Goal: Information Seeking & Learning: Learn about a topic

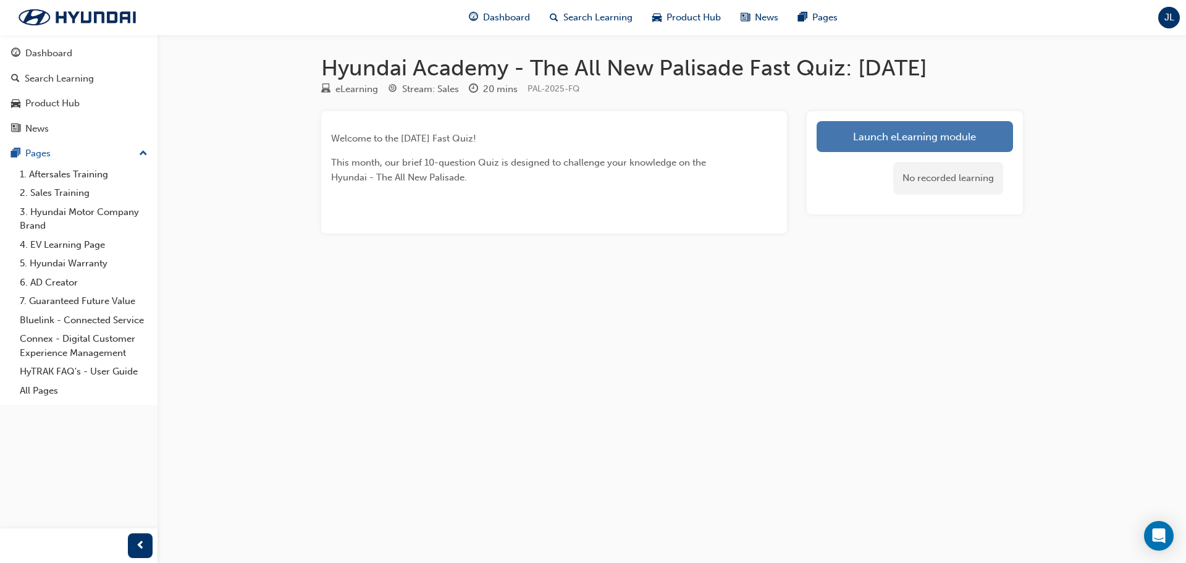
click at [886, 146] on link "Launch eLearning module" at bounding box center [914, 136] width 196 height 31
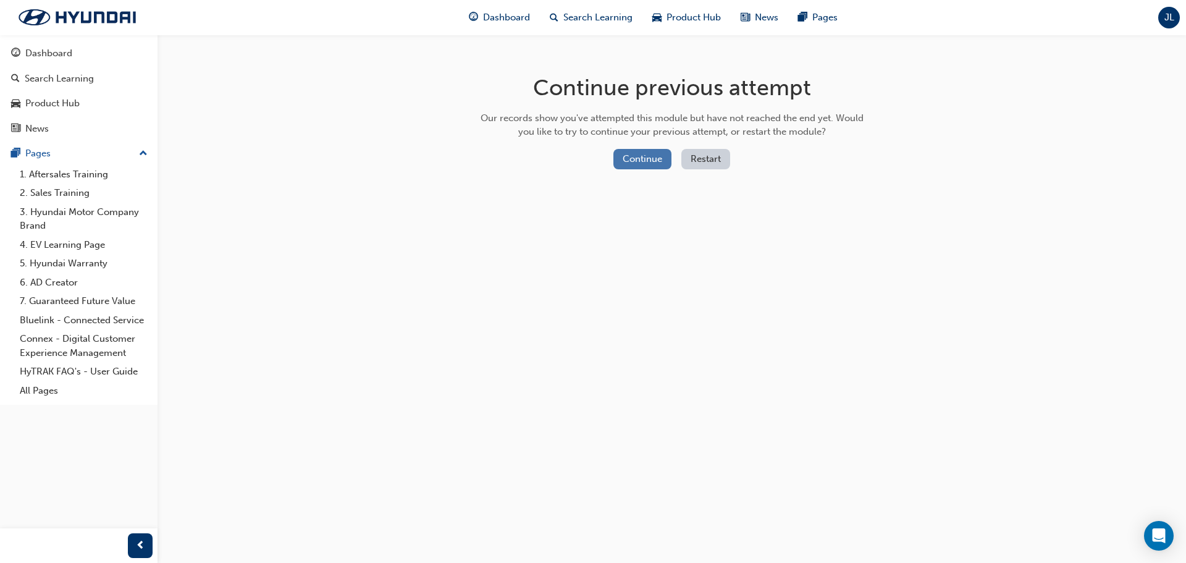
click at [624, 156] on button "Continue" at bounding box center [642, 159] width 58 height 20
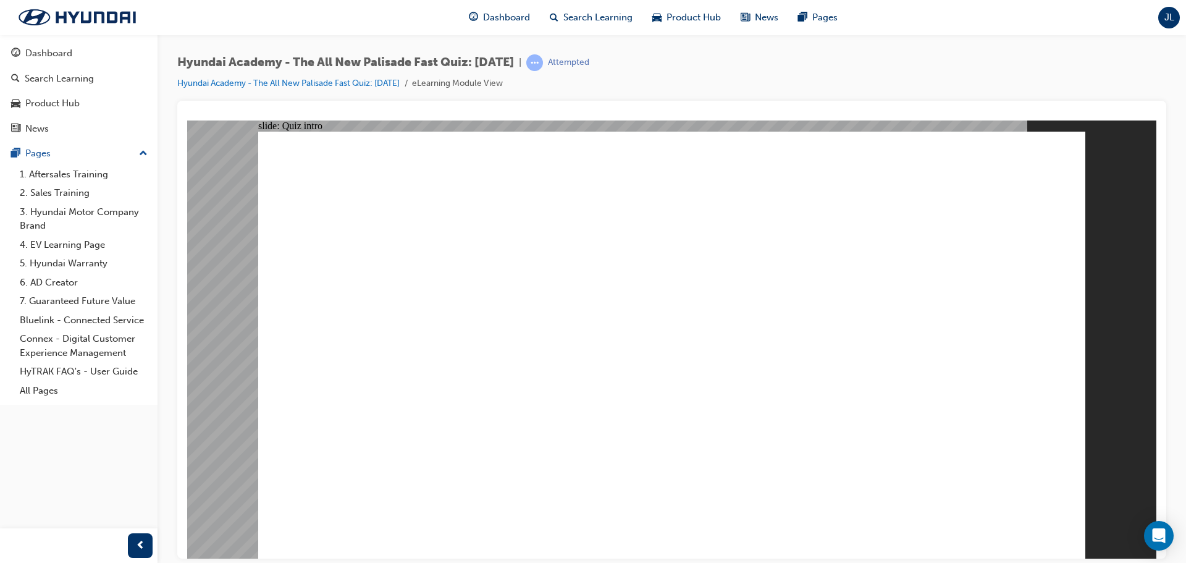
radio input "true"
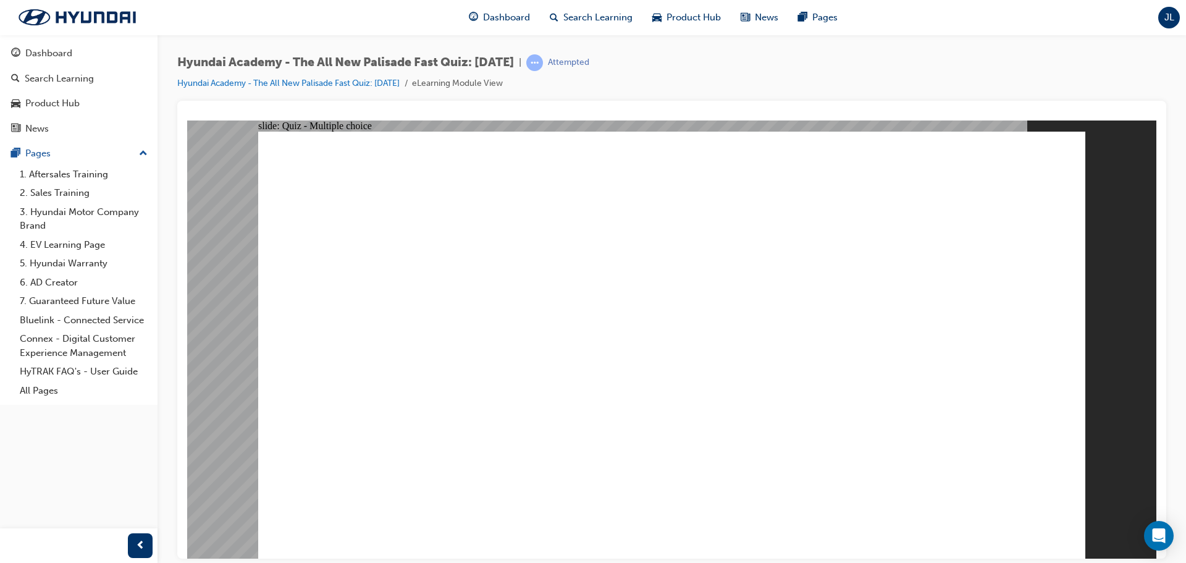
radio input "true"
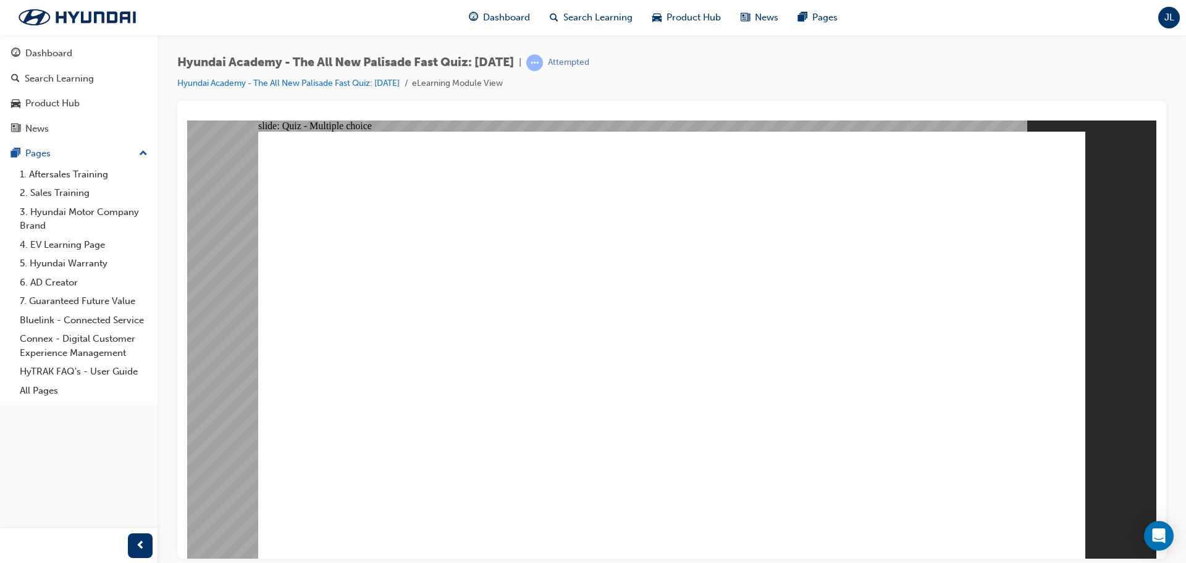
radio input "true"
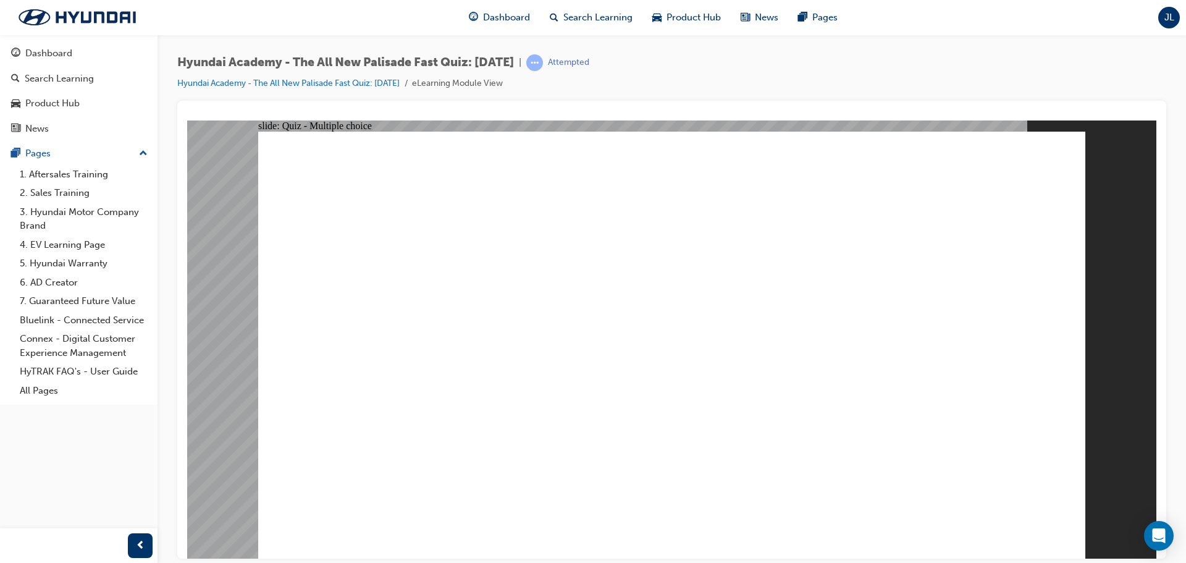
radio input "true"
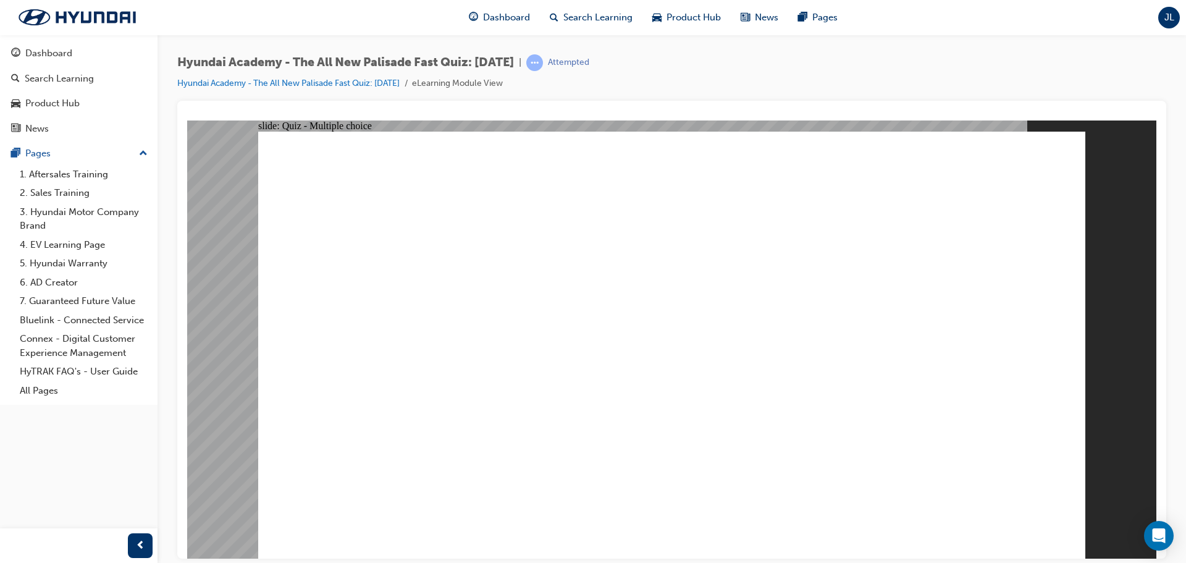
checkbox input "true"
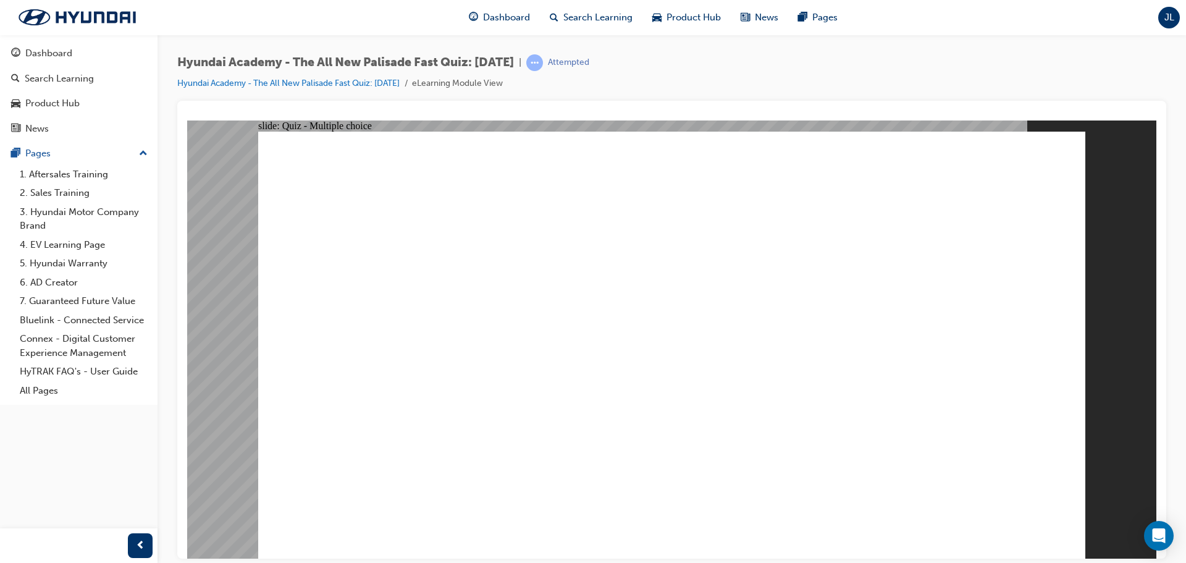
drag, startPoint x: 408, startPoint y: 374, endPoint x: 440, endPoint y: 382, distance: 33.0
radio input "true"
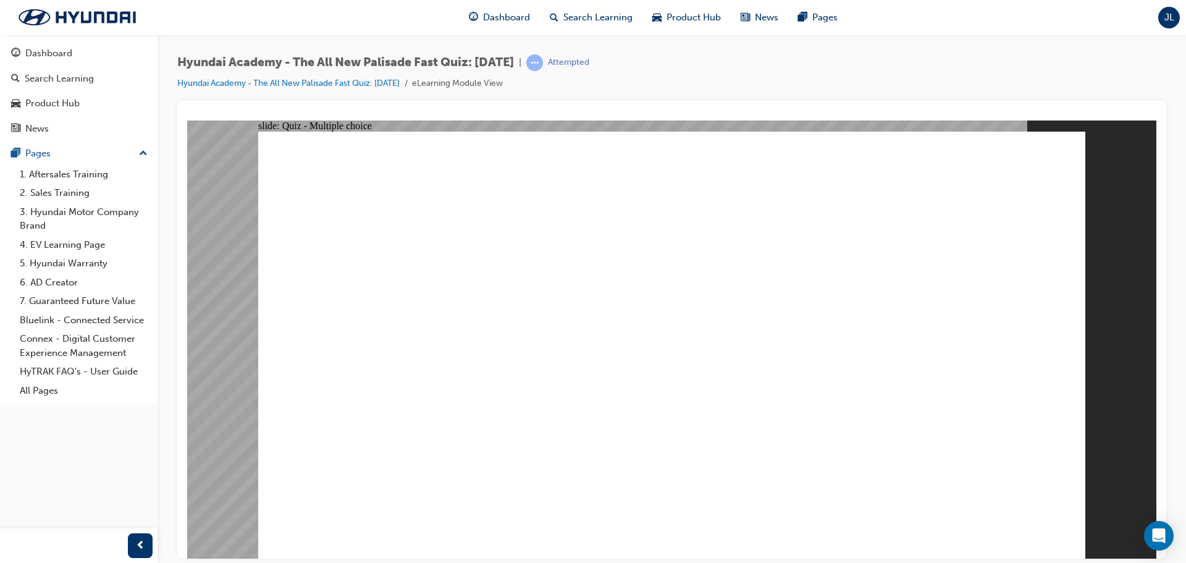
drag, startPoint x: 500, startPoint y: 419, endPoint x: 501, endPoint y: 409, distance: 10.5
radio input "true"
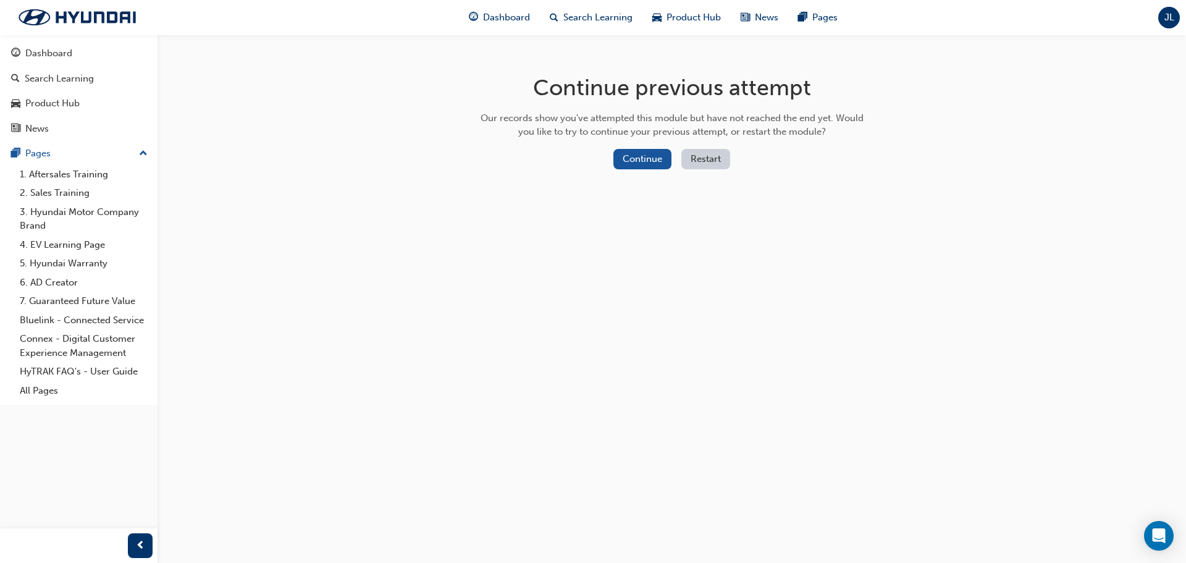
click at [717, 151] on button "Restart" at bounding box center [705, 159] width 49 height 20
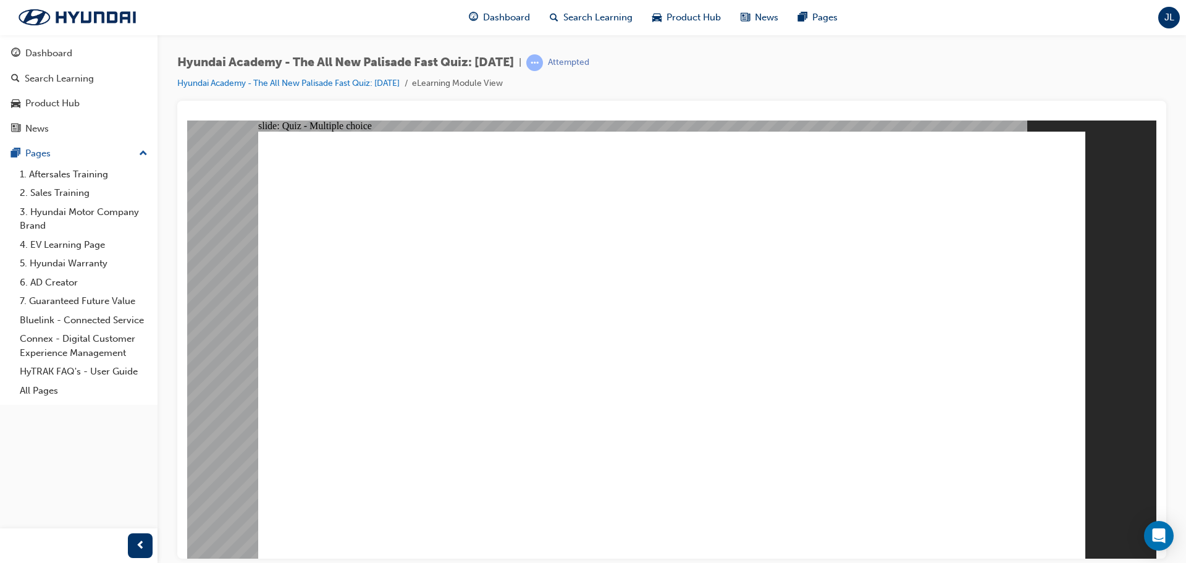
radio input "true"
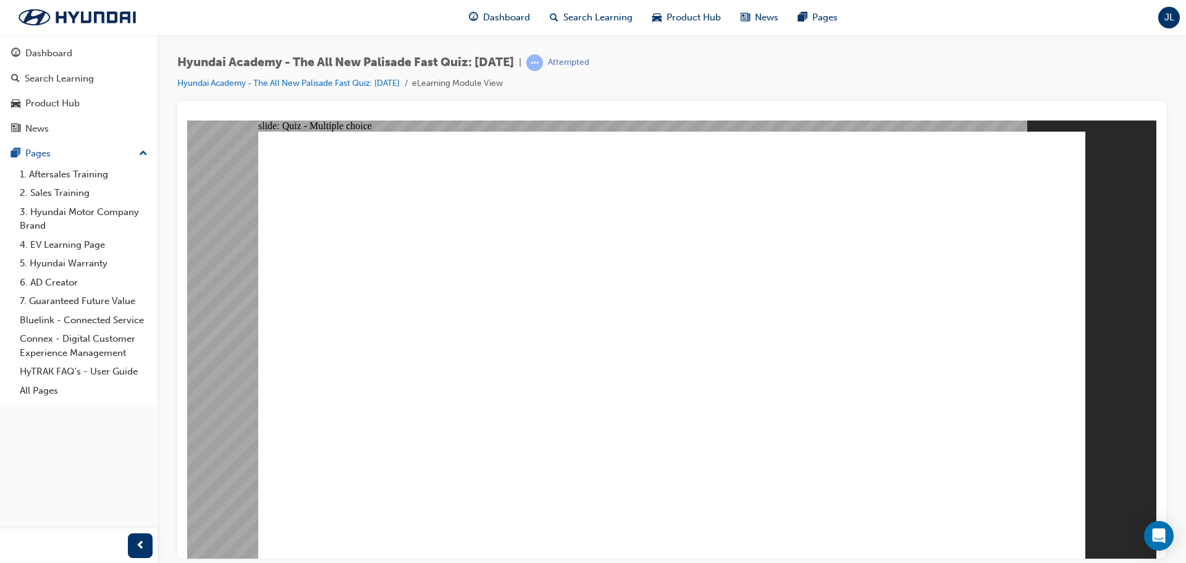
radio input "true"
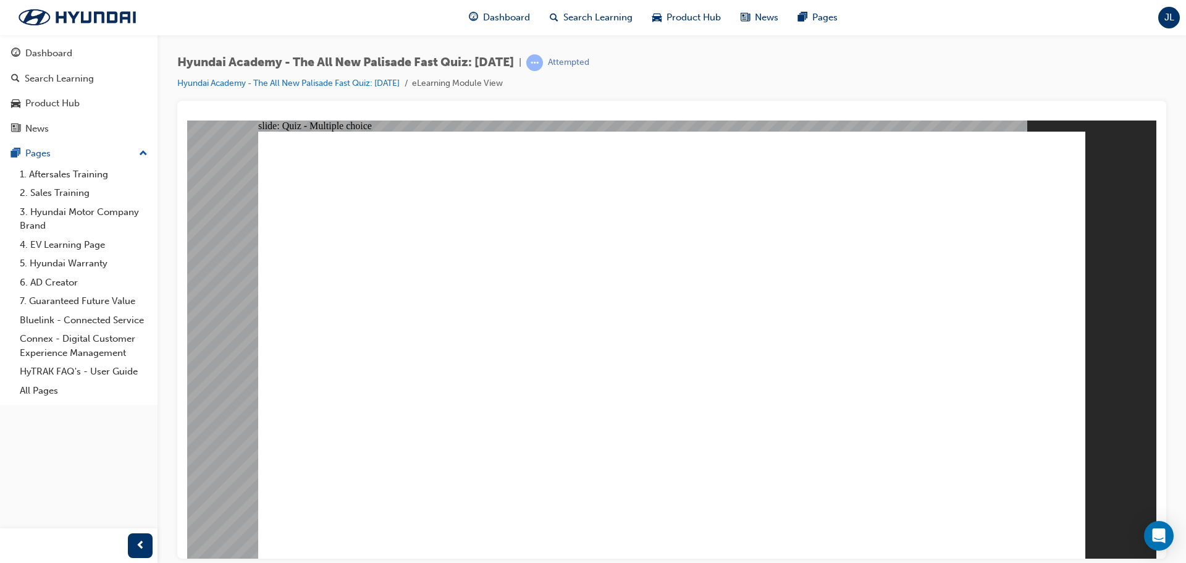
radio input "true"
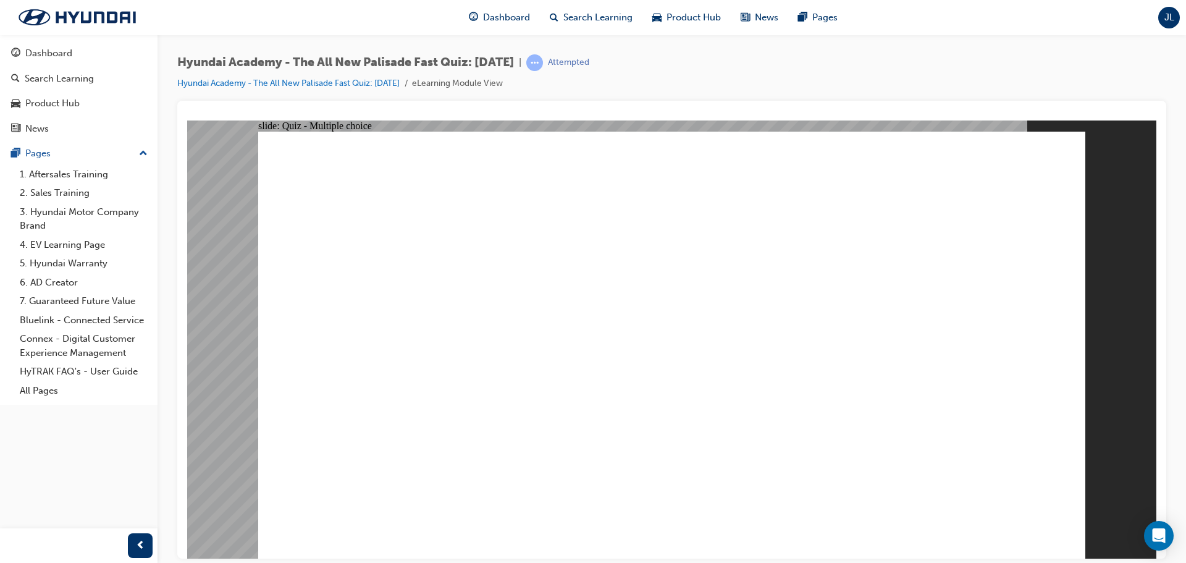
checkbox input "true"
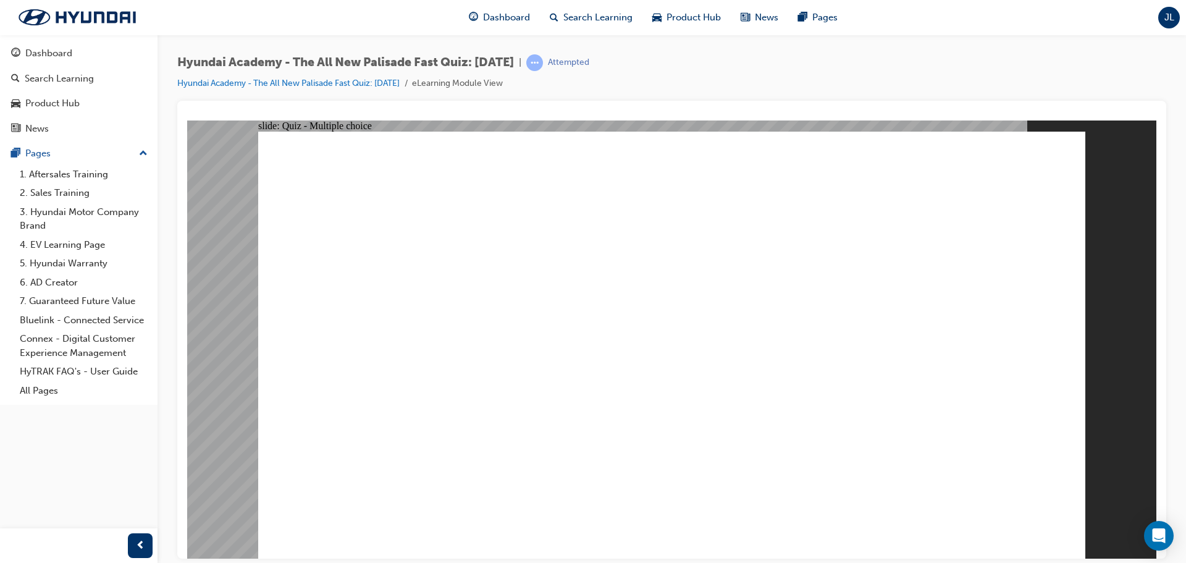
checkbox input "false"
checkbox input "true"
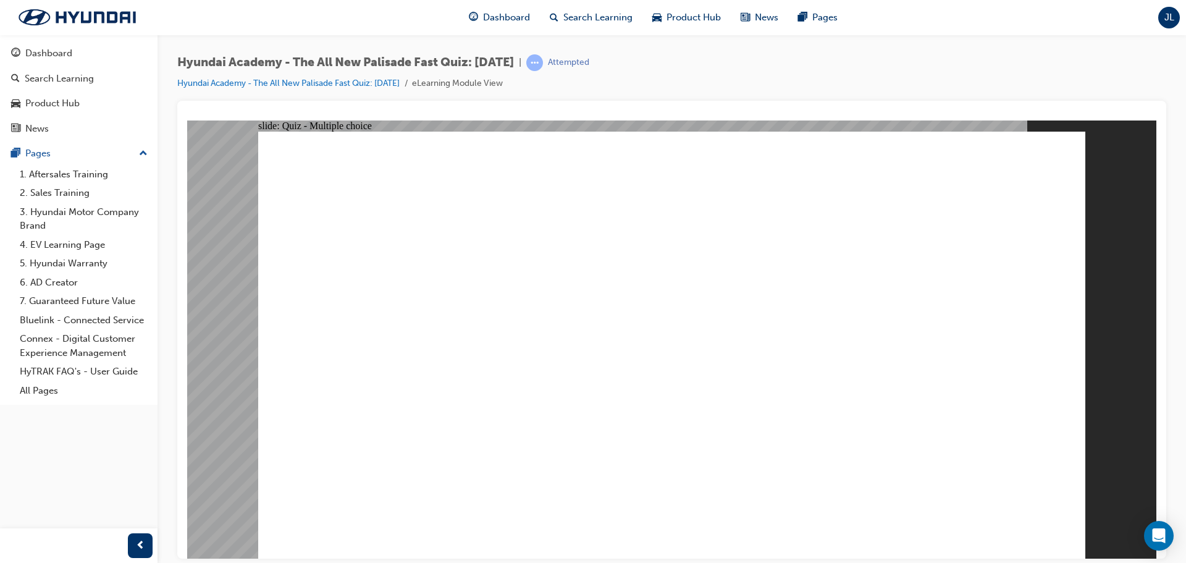
radio input "true"
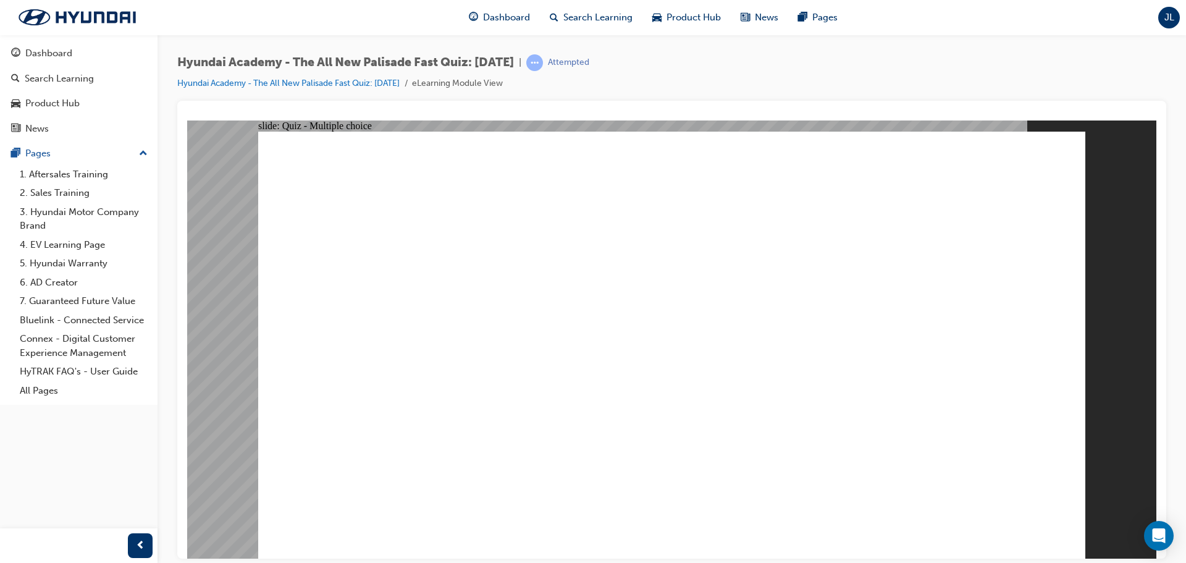
radio input "true"
checkbox input "true"
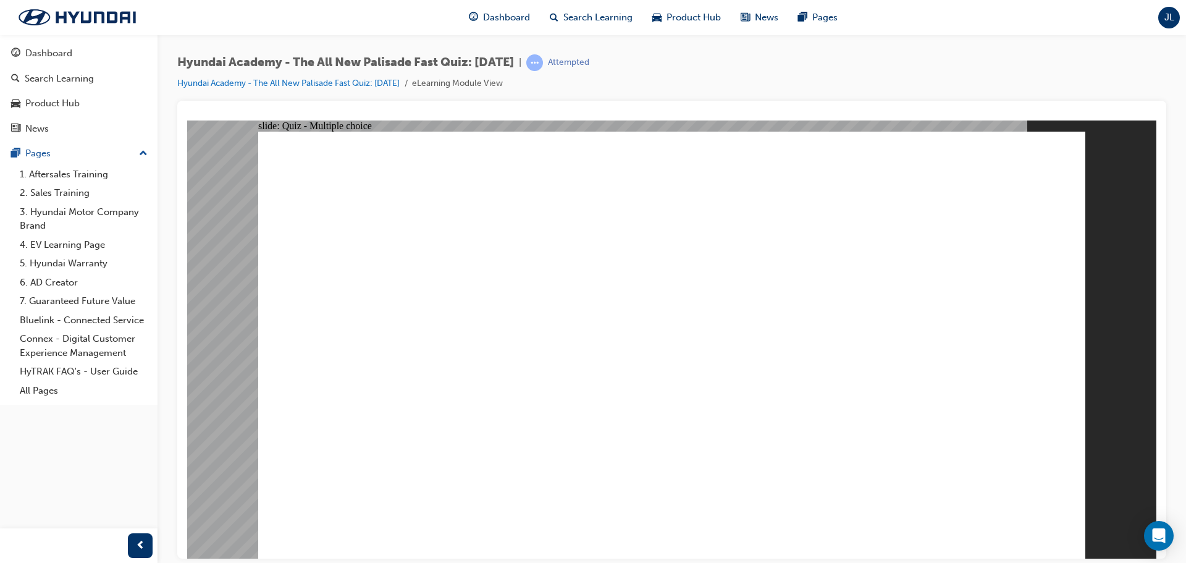
checkbox input "true"
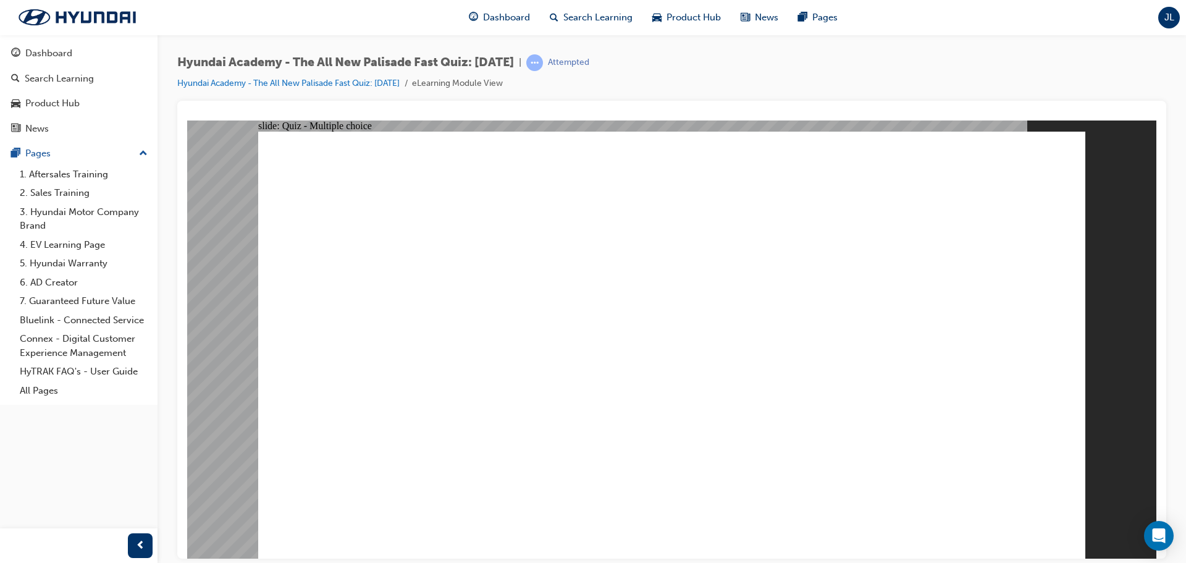
checkbox input "true"
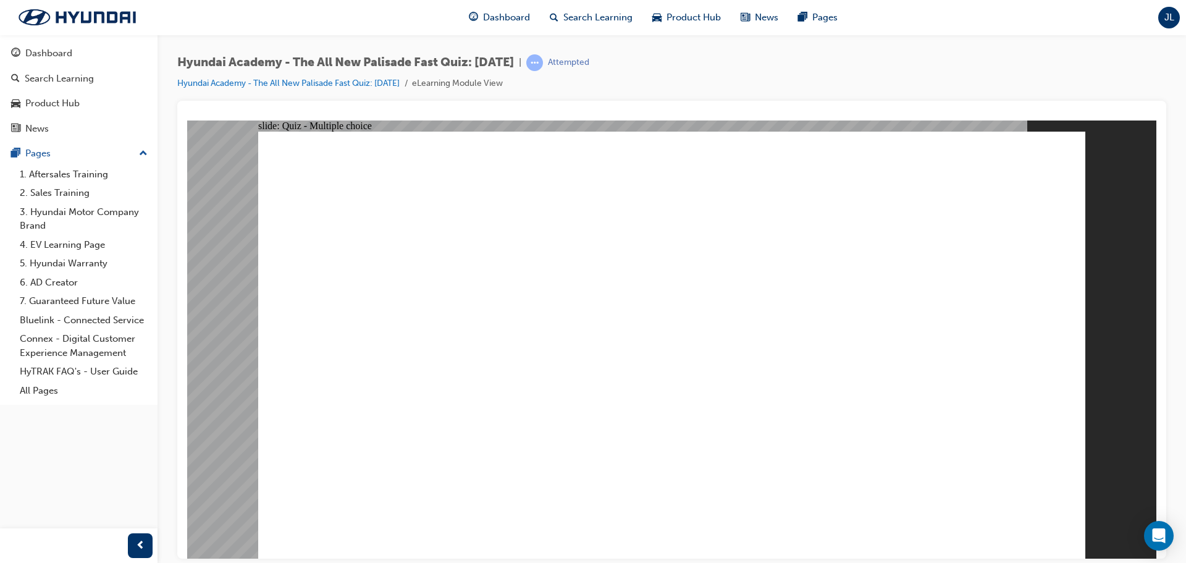
radio input "true"
